Goal: Task Accomplishment & Management: Complete application form

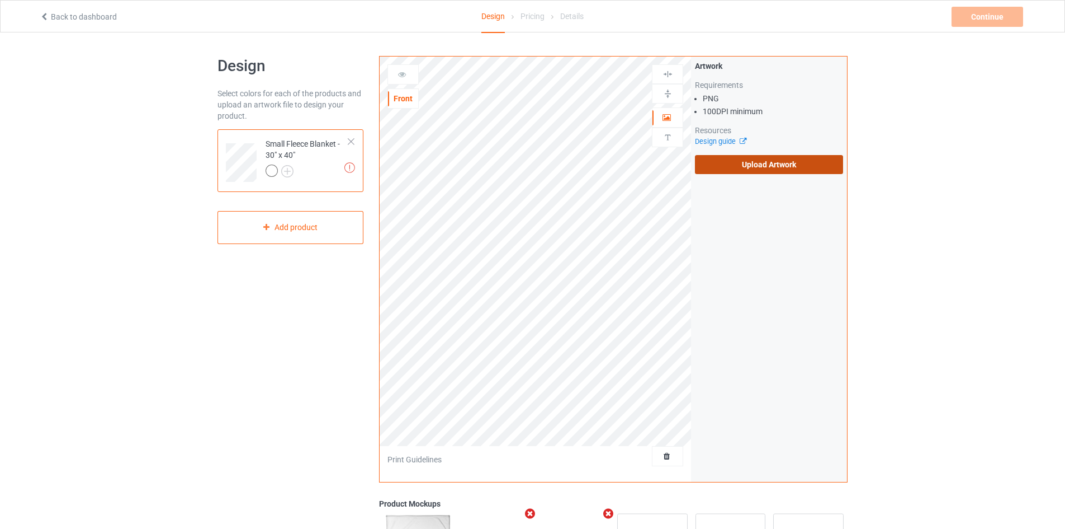
click at [714, 155] on label "Upload Artwork" at bounding box center [769, 164] width 148 height 19
click at [0, 0] on input "Upload Artwork" at bounding box center [0, 0] width 0 height 0
click at [220, 194] on div "Missing artworks Small Fleece Blanket - 30" x 40" Add product" at bounding box center [291, 186] width 146 height 115
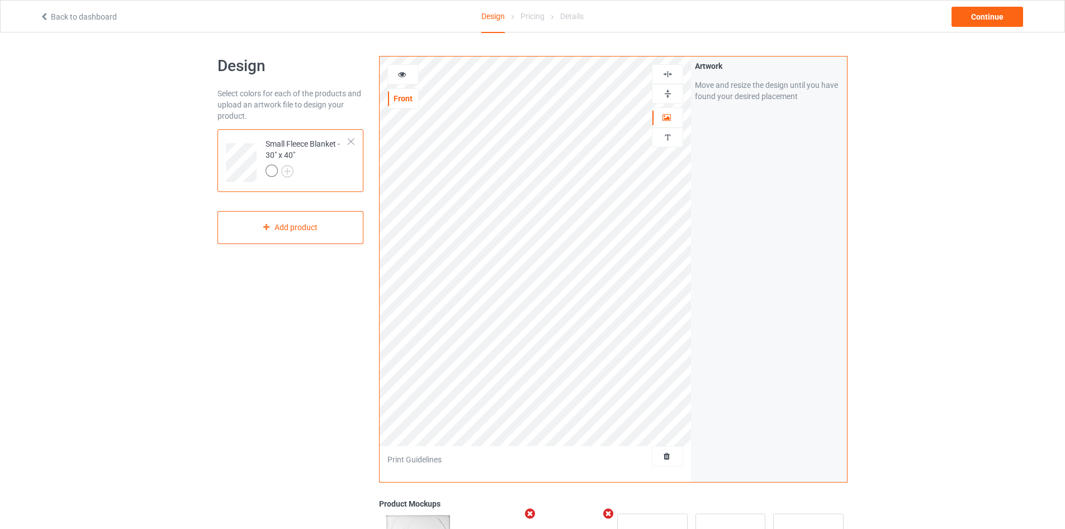
click at [663, 96] on img at bounding box center [668, 93] width 11 height 11
click at [667, 76] on img at bounding box center [668, 74] width 11 height 11
click at [996, 18] on div "Continue" at bounding box center [988, 17] width 72 height 20
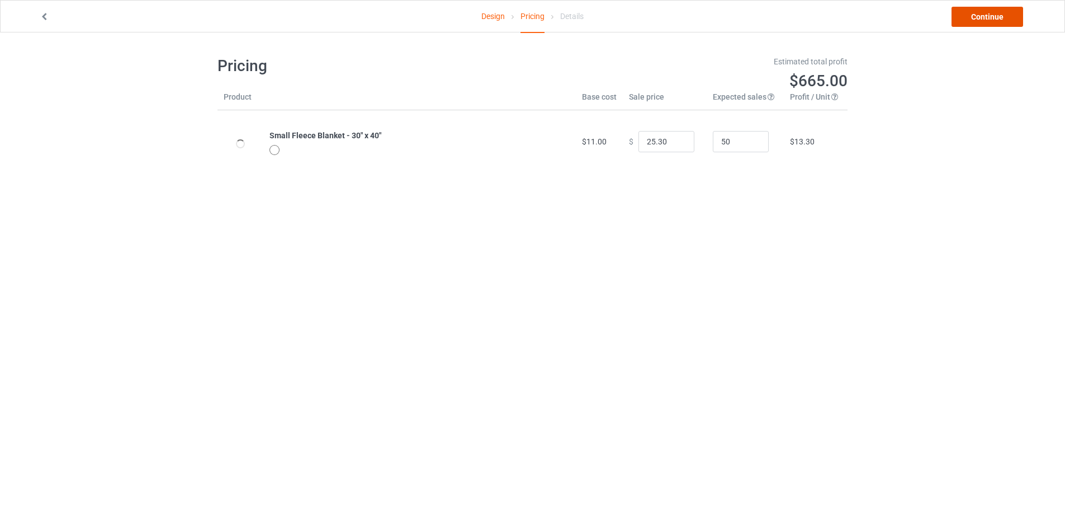
click at [996, 18] on link "Continue" at bounding box center [988, 17] width 72 height 20
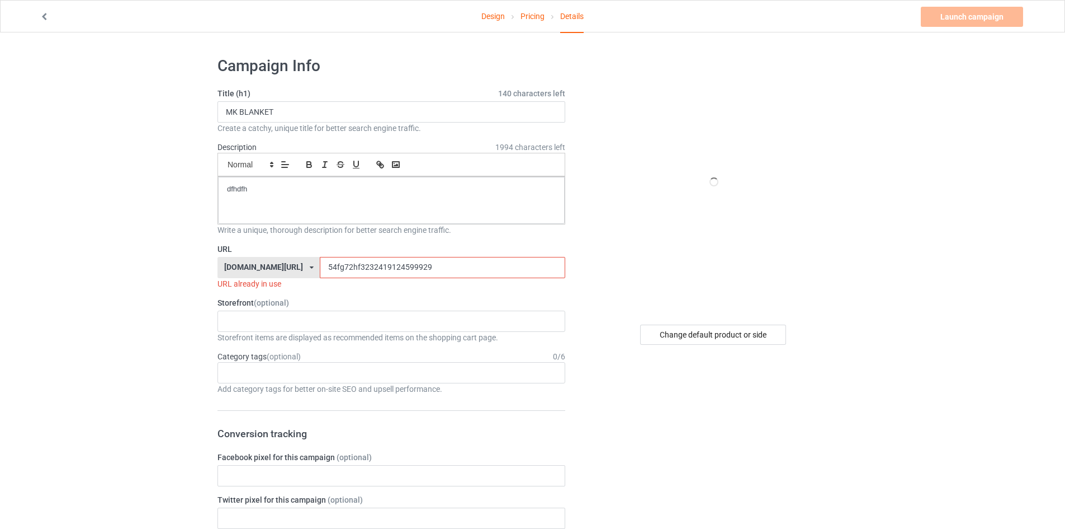
click at [340, 262] on input "54fg72hf3232419124599929" at bounding box center [442, 267] width 245 height 21
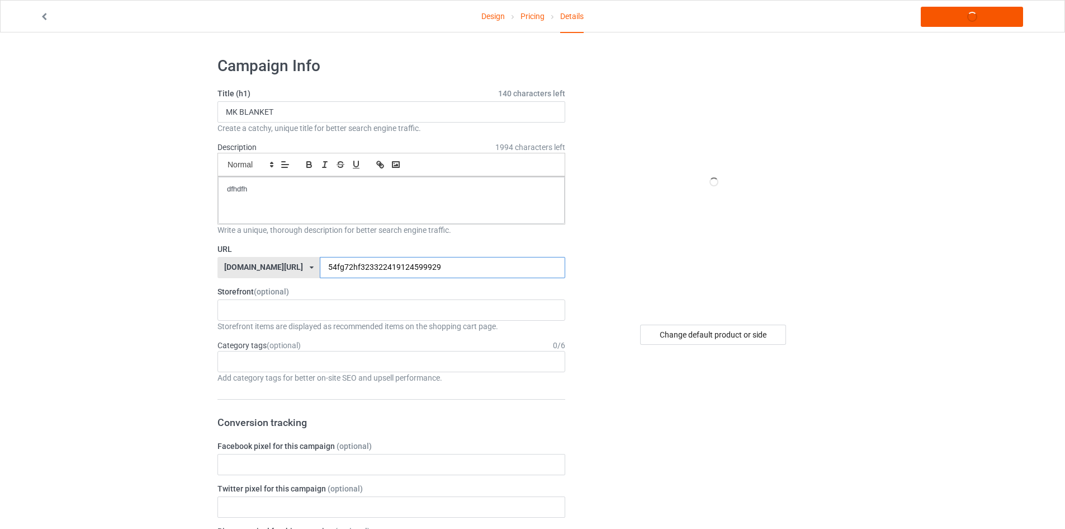
type input "54fg72hf323322419124599929"
click at [944, 21] on link "Launch campaign" at bounding box center [972, 17] width 102 height 20
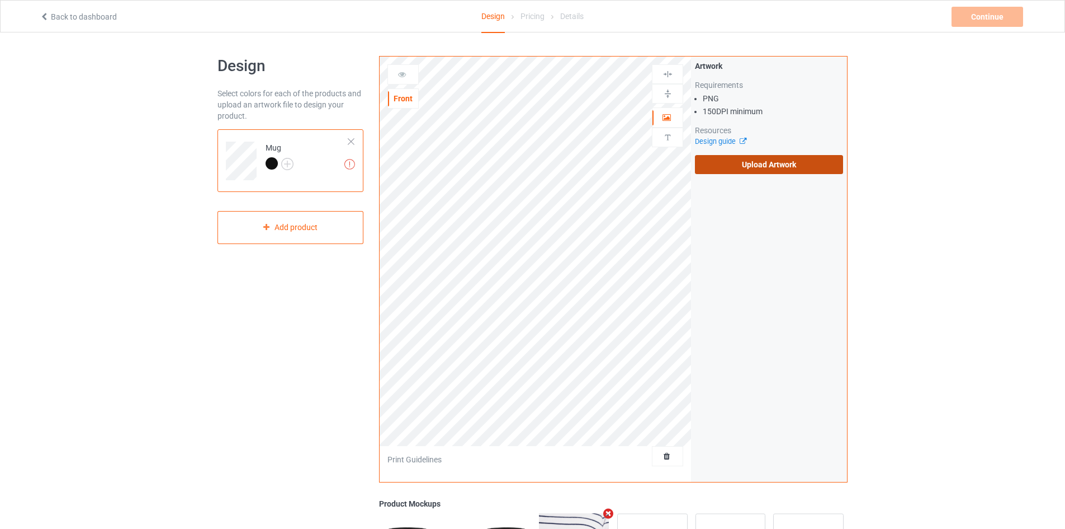
click at [740, 159] on label "Upload Artwork" at bounding box center [769, 164] width 148 height 19
click at [0, 0] on input "Upload Artwork" at bounding box center [0, 0] width 0 height 0
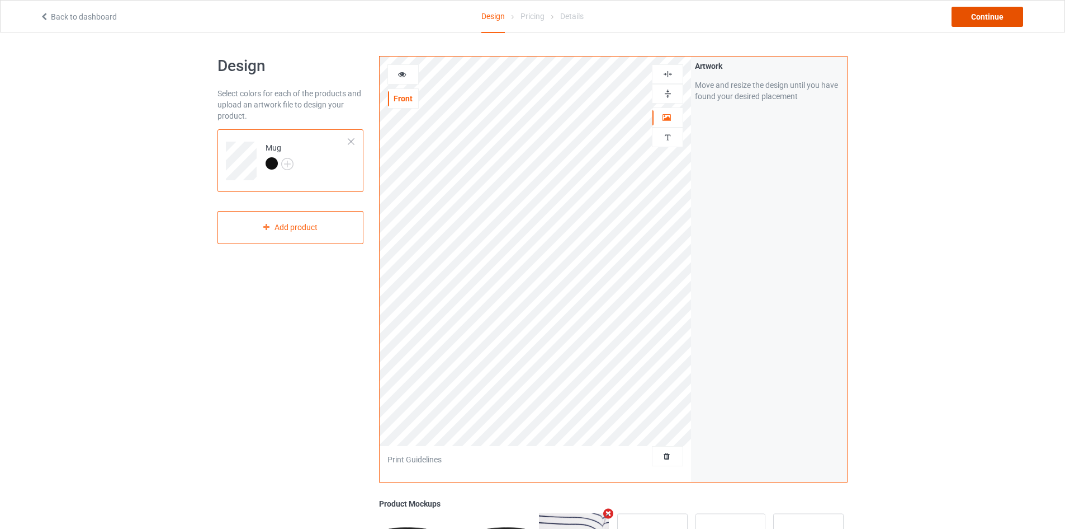
click at [971, 17] on div "Continue" at bounding box center [988, 17] width 72 height 20
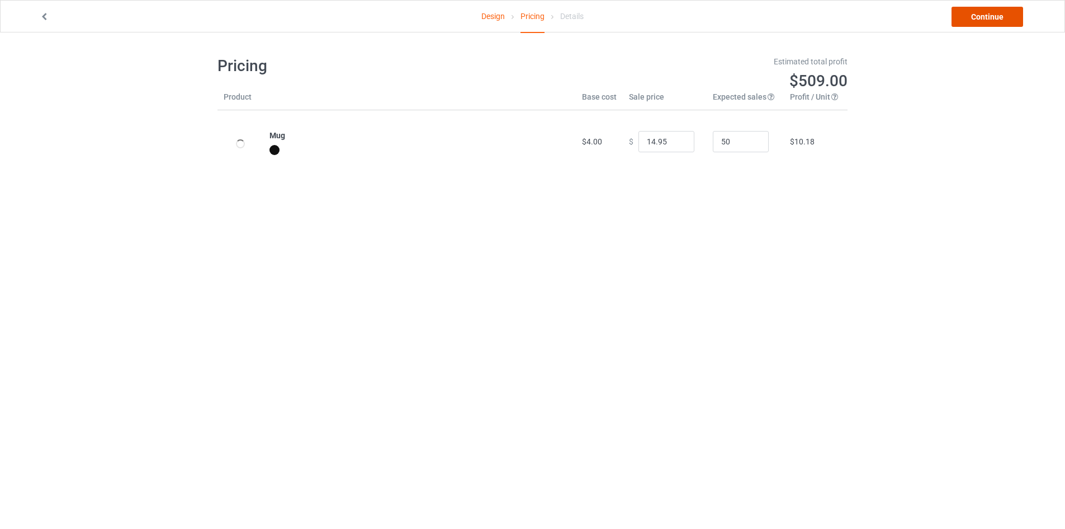
click at [967, 15] on link "Continue" at bounding box center [988, 17] width 72 height 20
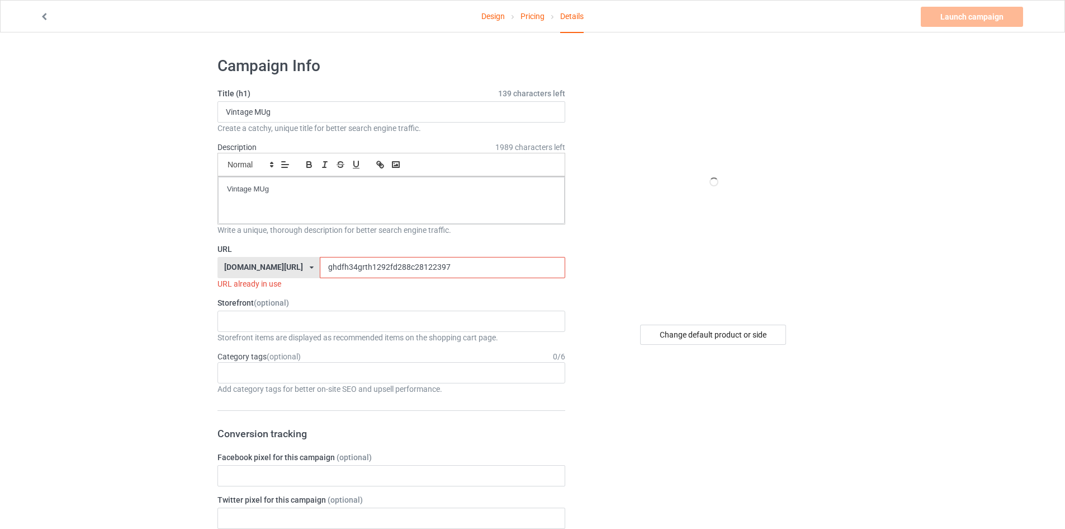
click at [340, 270] on input "ghdfh34grth1292fd288c28122397" at bounding box center [442, 267] width 245 height 21
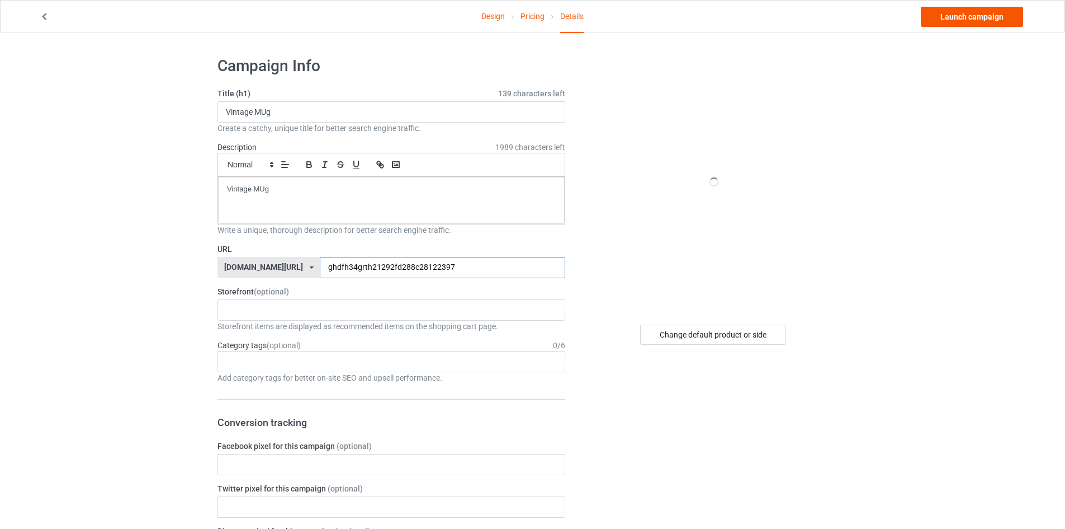
type input "ghdfh34grth21292fd288c28122397"
click at [972, 23] on link "Launch campaign" at bounding box center [972, 17] width 102 height 20
